Goal: Task Accomplishment & Management: Manage account settings

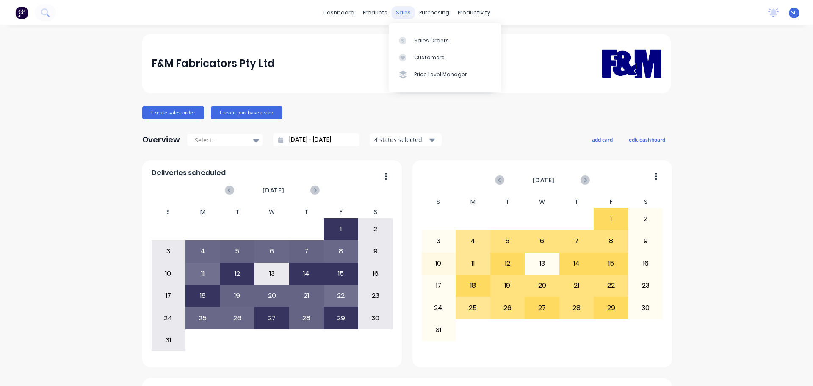
drag, startPoint x: 402, startPoint y: 13, endPoint x: 418, endPoint y: 28, distance: 21.9
click at [403, 14] on div "sales" at bounding box center [402, 12] width 23 height 13
click at [430, 59] on div "Customers" at bounding box center [429, 58] width 30 height 8
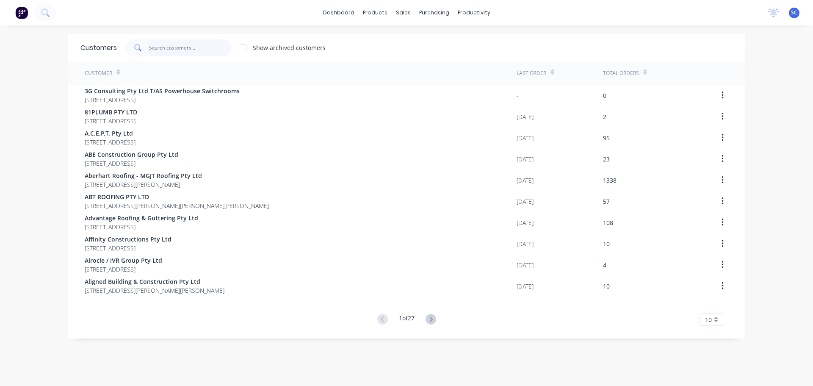
click at [171, 47] on input "text" at bounding box center [190, 47] width 83 height 17
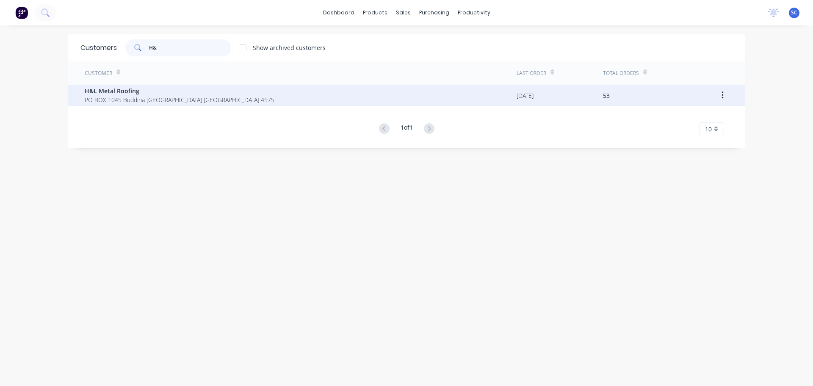
type input "H&"
click at [141, 95] on div "H&L Metal Roofing PO BOX 1045 Buddina Queensland Australia 4575" at bounding box center [180, 95] width 190 height 18
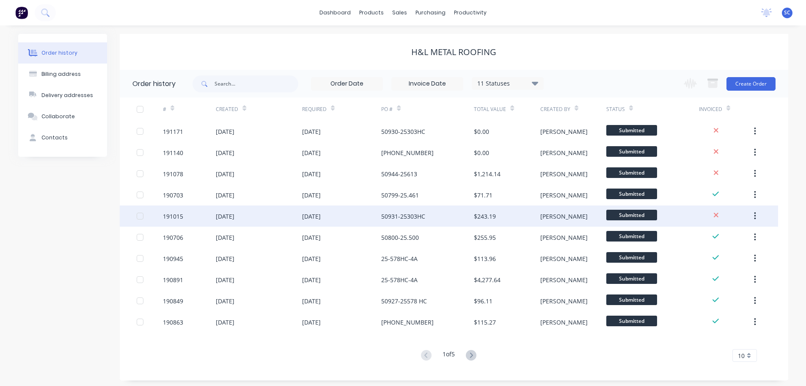
click at [182, 219] on div "191015" at bounding box center [173, 216] width 20 height 9
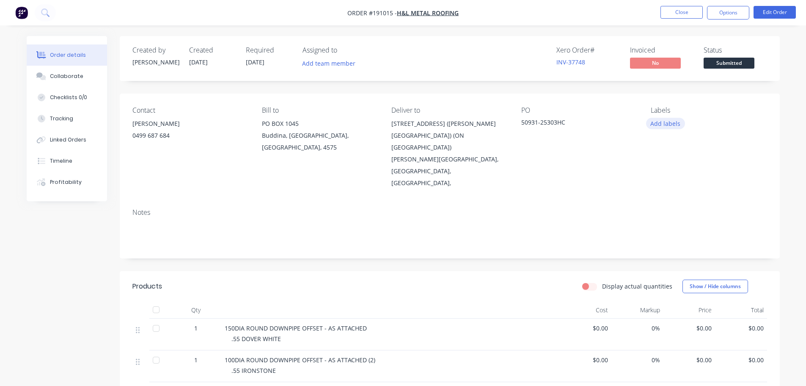
click at [662, 127] on button "Add labels" at bounding box center [665, 123] width 39 height 11
click at [667, 249] on div at bounding box center [666, 249] width 17 height 17
click at [327, 208] on div "Notes" at bounding box center [449, 212] width 635 height 8
click at [676, 12] on button "Close" at bounding box center [682, 12] width 42 height 13
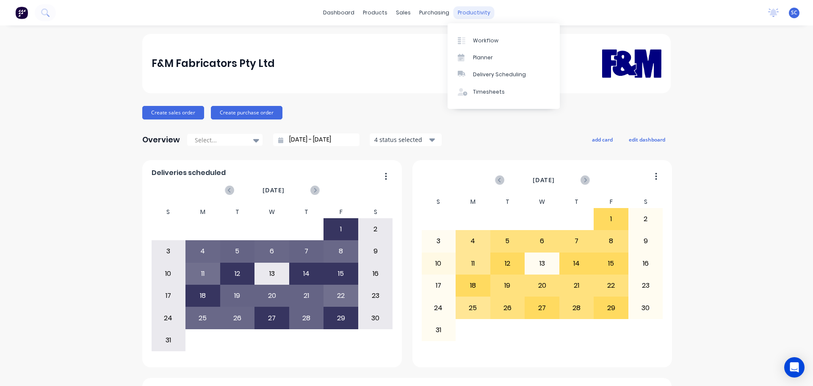
click at [472, 15] on div "productivity" at bounding box center [473, 12] width 41 height 13
click at [493, 77] on div "Delivery Scheduling" at bounding box center [499, 75] width 53 height 8
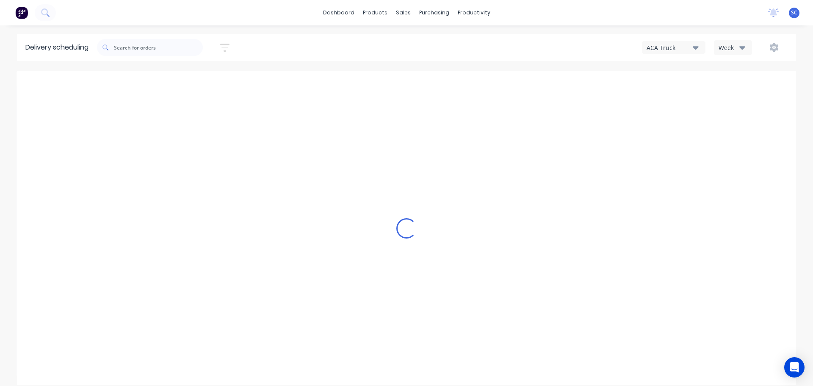
click at [697, 47] on icon "button" at bounding box center [695, 47] width 6 height 3
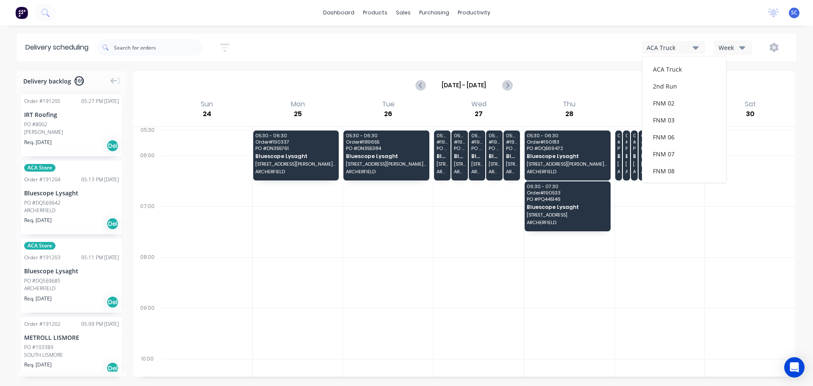
scroll to position [110, 0]
click at [666, 80] on div "FNM 09" at bounding box center [684, 77] width 84 height 17
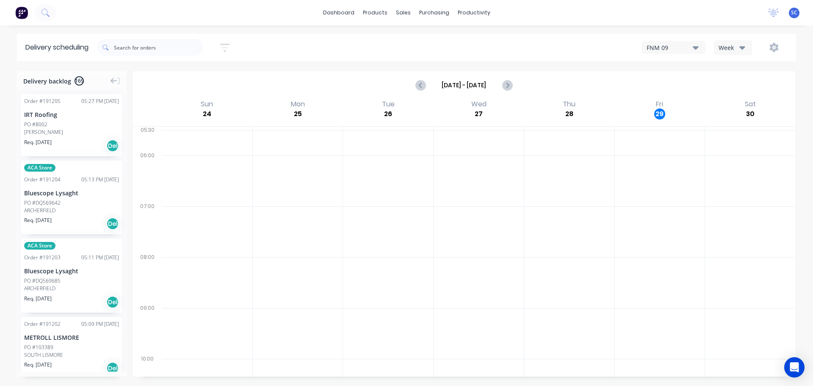
click at [742, 47] on icon "button" at bounding box center [742, 47] width 6 height 3
click at [739, 89] on div "Vehicle" at bounding box center [756, 86] width 84 height 17
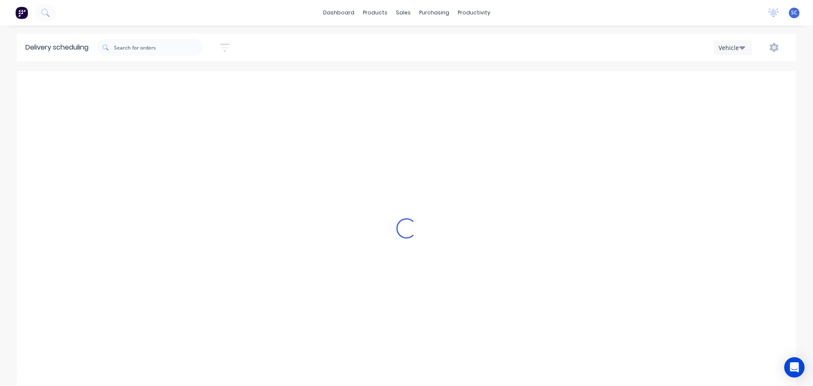
scroll to position [0, 0]
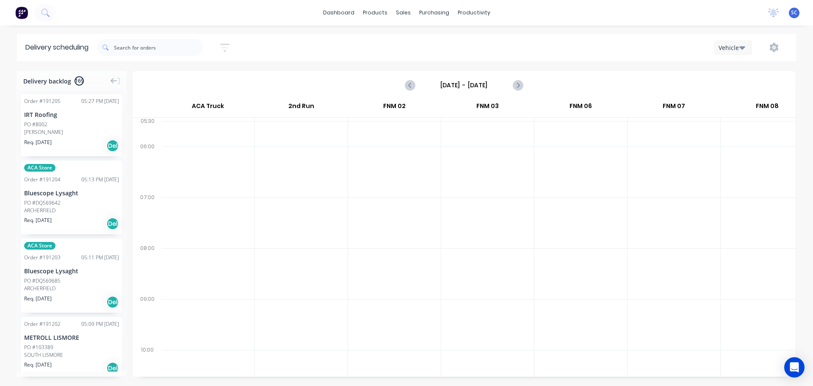
click at [443, 83] on input "Sunday - 24/08/25" at bounding box center [464, 85] width 84 height 13
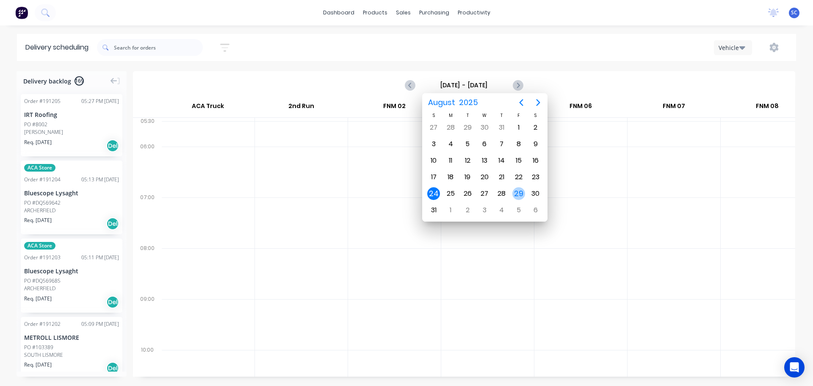
click at [519, 196] on div "29" at bounding box center [518, 193] width 13 height 13
type input "Friday - 29/08/25"
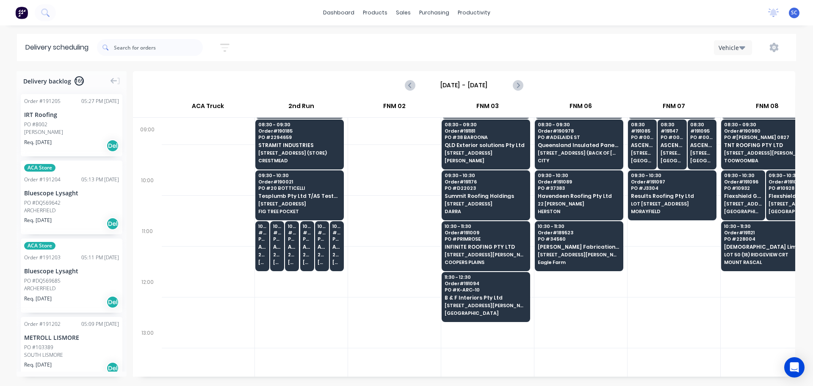
scroll to position [169, 0]
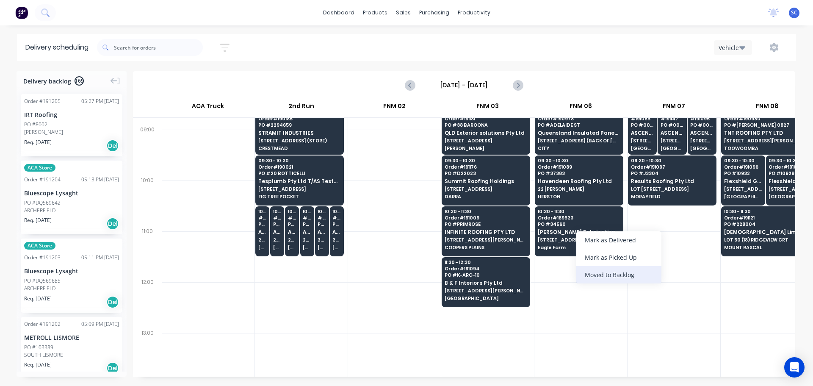
click at [600, 275] on div "Moved to Backlog" at bounding box center [618, 274] width 85 height 17
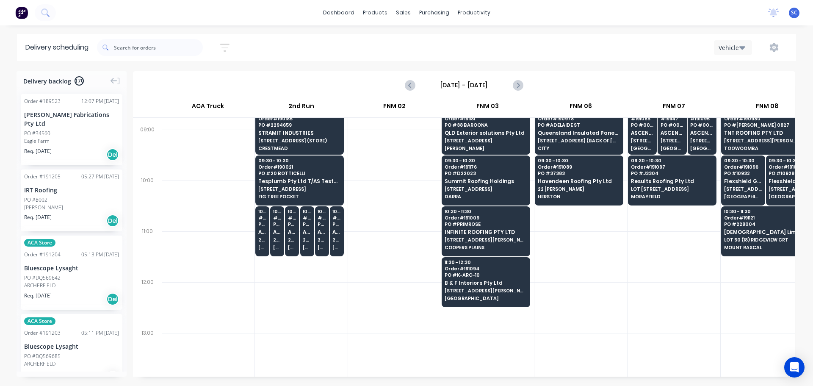
click at [53, 129] on div "PO #34560" at bounding box center [71, 133] width 95 height 8
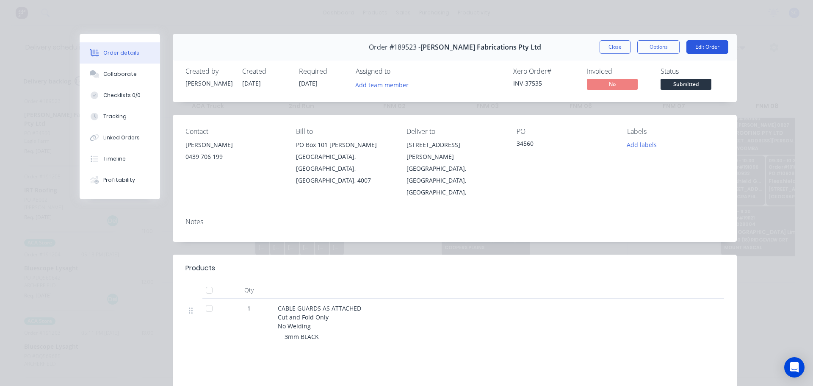
click at [703, 47] on button "Edit Order" at bounding box center [707, 47] width 42 height 14
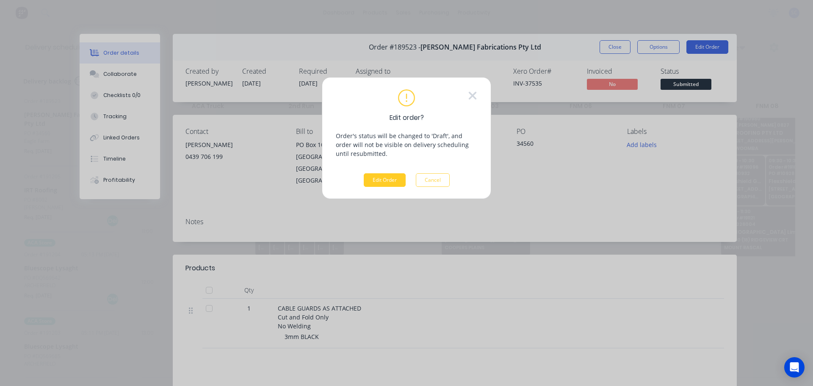
click at [394, 181] on button "Edit Order" at bounding box center [385, 180] width 42 height 14
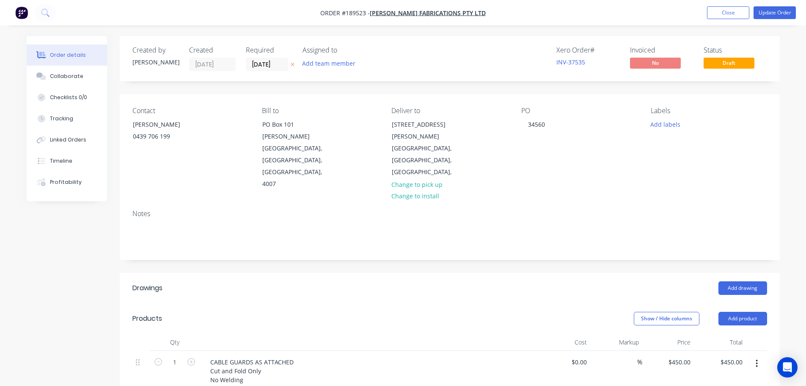
click at [292, 65] on icon at bounding box center [293, 64] width 4 height 5
click at [771, 11] on button "Update Order" at bounding box center [775, 12] width 42 height 13
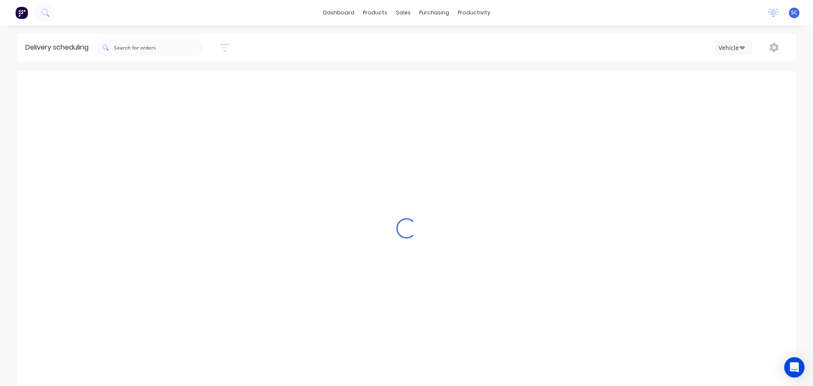
scroll to position [0, 0]
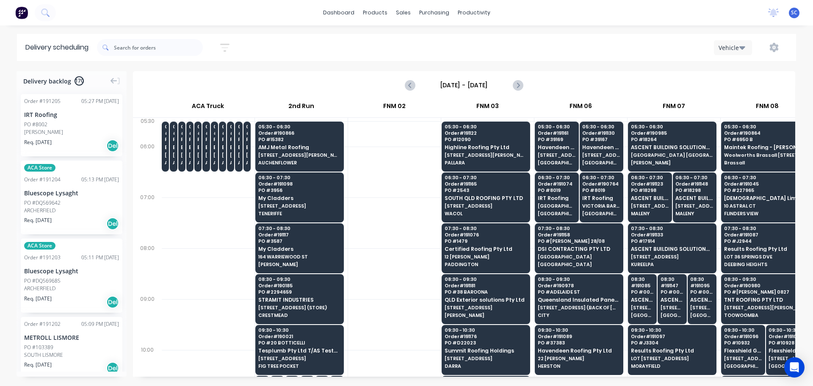
click at [637, 47] on div "Vehicle" at bounding box center [613, 47] width 350 height 15
click at [268, 9] on div "dashboard products sales purchasing productivity dashboard products Product Cat…" at bounding box center [406, 12] width 813 height 25
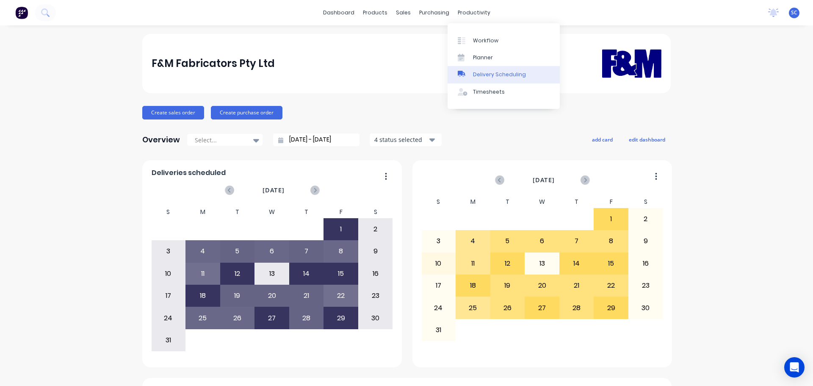
click at [486, 74] on div "Delivery Scheduling" at bounding box center [499, 75] width 53 height 8
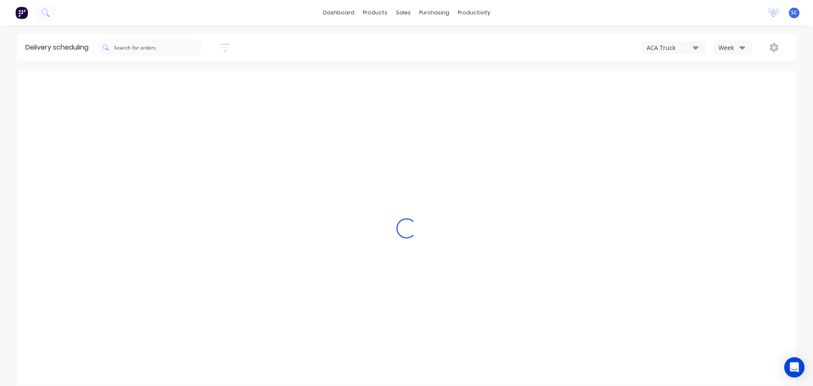
click at [693, 48] on icon "button" at bounding box center [695, 47] width 6 height 9
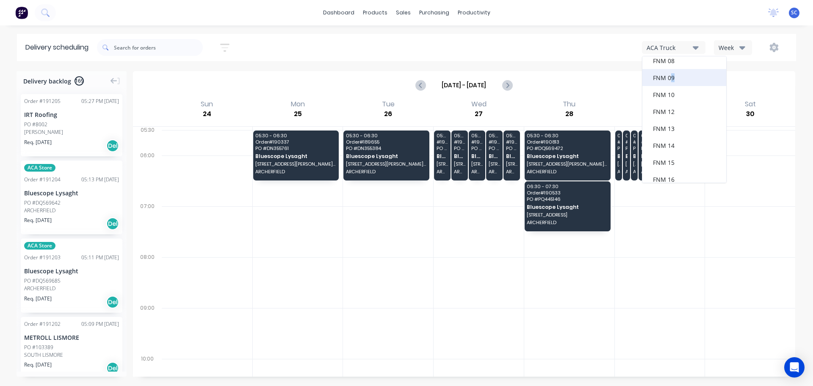
click at [672, 79] on div "FNM 09" at bounding box center [684, 77] width 84 height 17
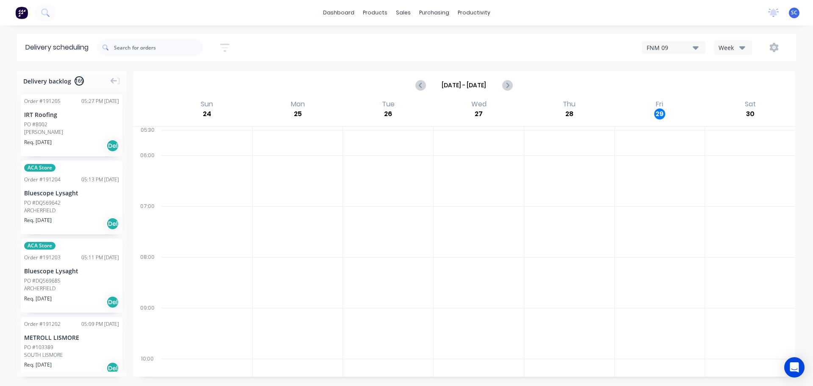
click at [746, 48] on button "Week" at bounding box center [732, 47] width 38 height 15
click at [229, 46] on icon "button" at bounding box center [224, 47] width 9 height 11
click at [184, 83] on input at bounding box center [185, 79] width 79 height 13
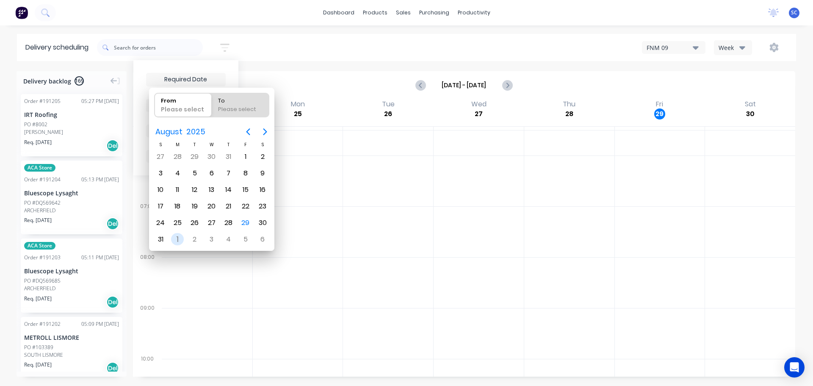
click at [177, 240] on div "1" at bounding box center [177, 239] width 13 height 13
type input "[DATE]"
radio input "false"
radio input "true"
click at [177, 240] on div "1" at bounding box center [177, 239] width 13 height 13
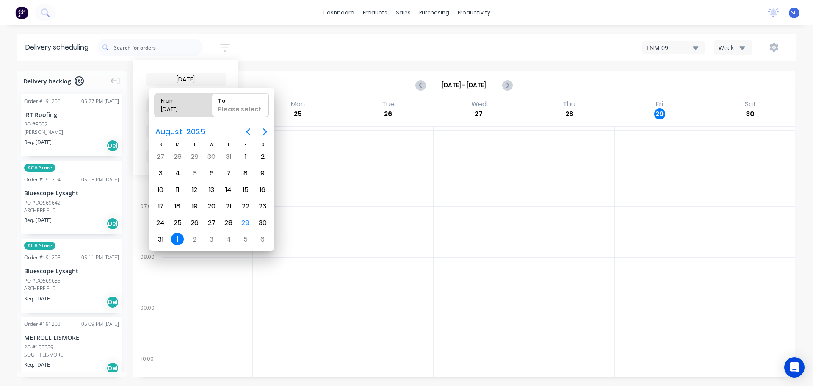
type input "01/09/25 - 01/09/25"
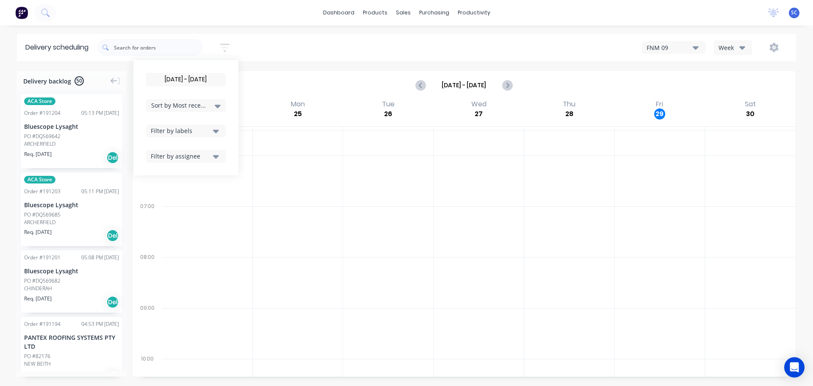
click at [218, 106] on icon at bounding box center [218, 106] width 6 height 3
click at [164, 201] on div "Suburb" at bounding box center [186, 199] width 80 height 15
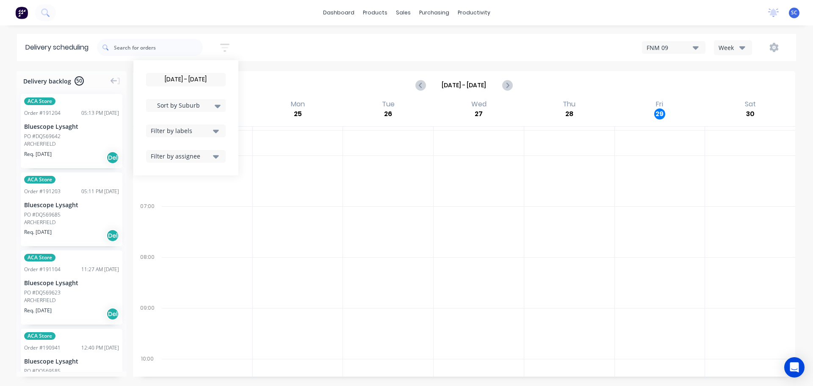
click at [263, 47] on div "01/09/25 - 01/09/25 Sort by Suburb Created date Required date Order number Cust…" at bounding box center [446, 48] width 699 height 24
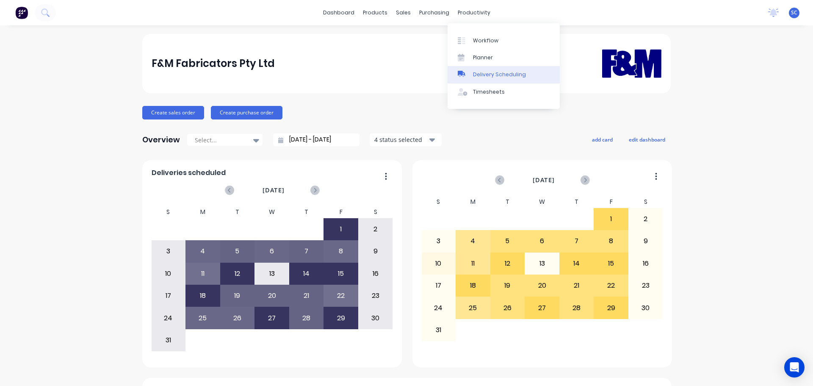
click at [498, 74] on div "Delivery Scheduling" at bounding box center [499, 75] width 53 height 8
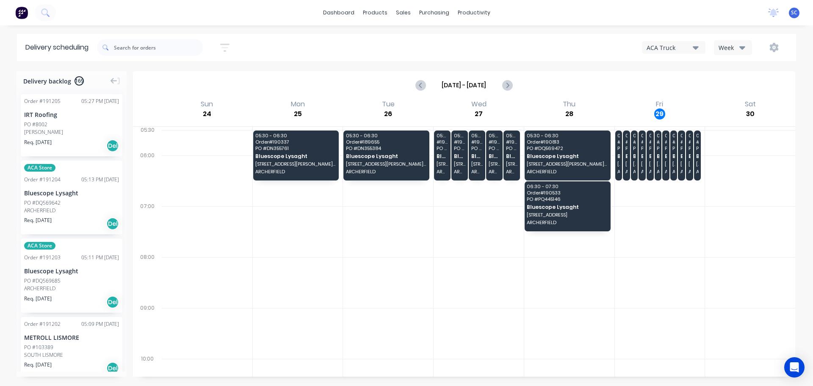
click at [694, 43] on div "ACA Truck Week" at bounding box center [613, 47] width 350 height 15
drag, startPoint x: 694, startPoint y: 46, endPoint x: 696, endPoint y: 52, distance: 6.6
click at [694, 47] on icon "button" at bounding box center [695, 47] width 6 height 9
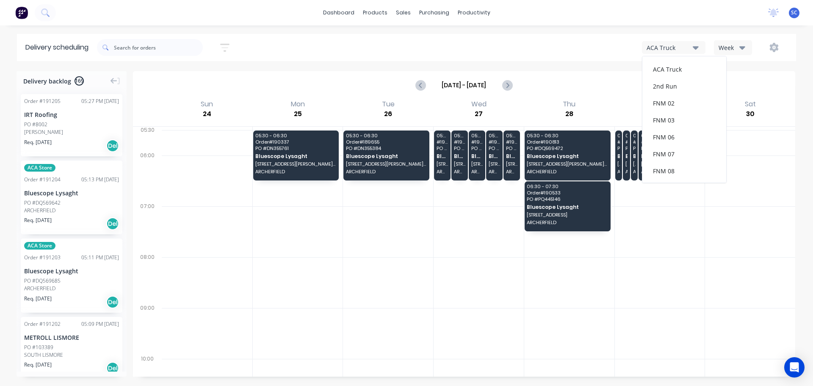
scroll to position [110, 0]
click at [671, 78] on div "FNM 09" at bounding box center [684, 77] width 84 height 17
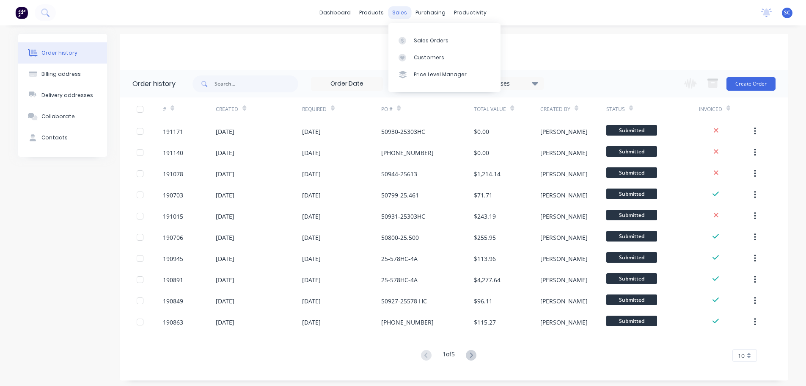
drag, startPoint x: 391, startPoint y: 8, endPoint x: 398, endPoint y: 14, distance: 8.8
click at [391, 8] on div "sales" at bounding box center [399, 12] width 23 height 13
click at [426, 61] on div "Customers" at bounding box center [429, 58] width 30 height 8
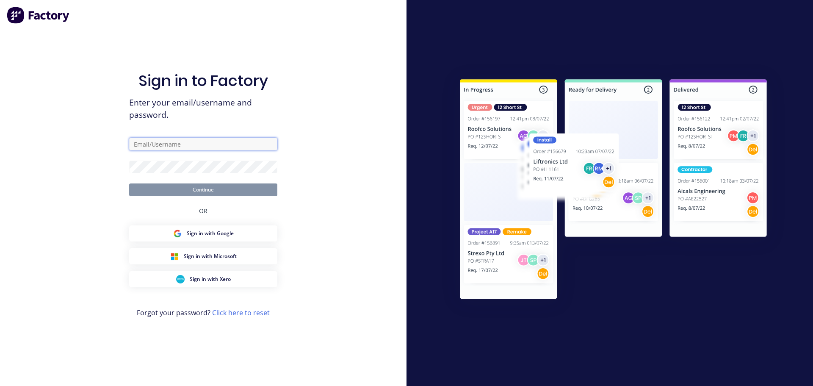
click at [146, 143] on input "text" at bounding box center [203, 144] width 148 height 13
type input "[PERSON_NAME][EMAIL_ADDRESS][DOMAIN_NAME]"
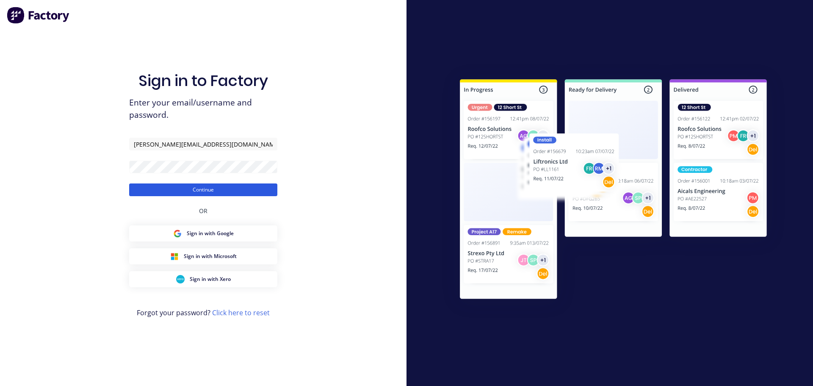
click at [186, 193] on button "Continue" at bounding box center [203, 189] width 148 height 13
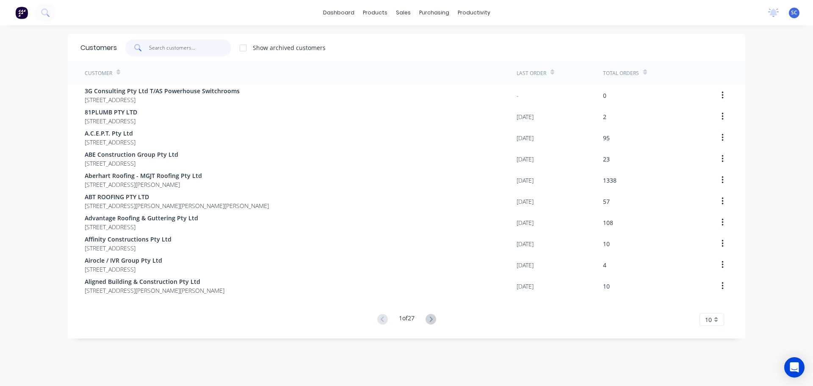
click at [190, 47] on input "text" at bounding box center [190, 47] width 83 height 17
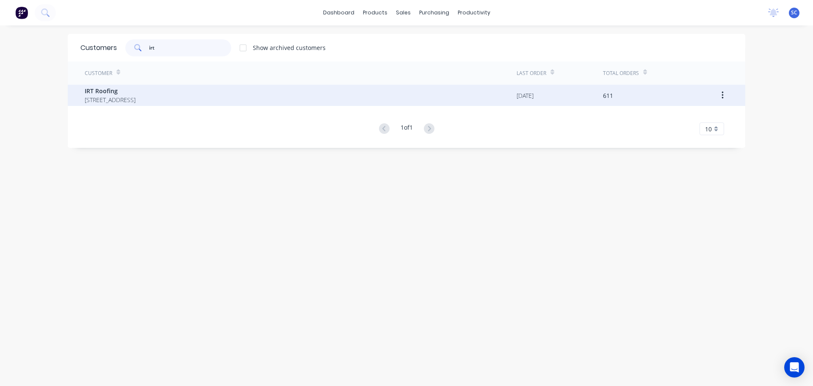
type input "irt"
click at [134, 91] on span "IRT Roofing" at bounding box center [110, 90] width 51 height 9
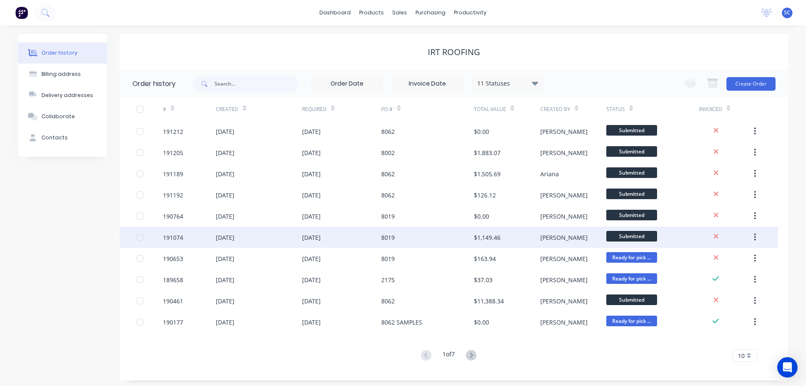
click at [300, 235] on div "[DATE]" at bounding box center [259, 236] width 86 height 21
